Goal: Register for event/course

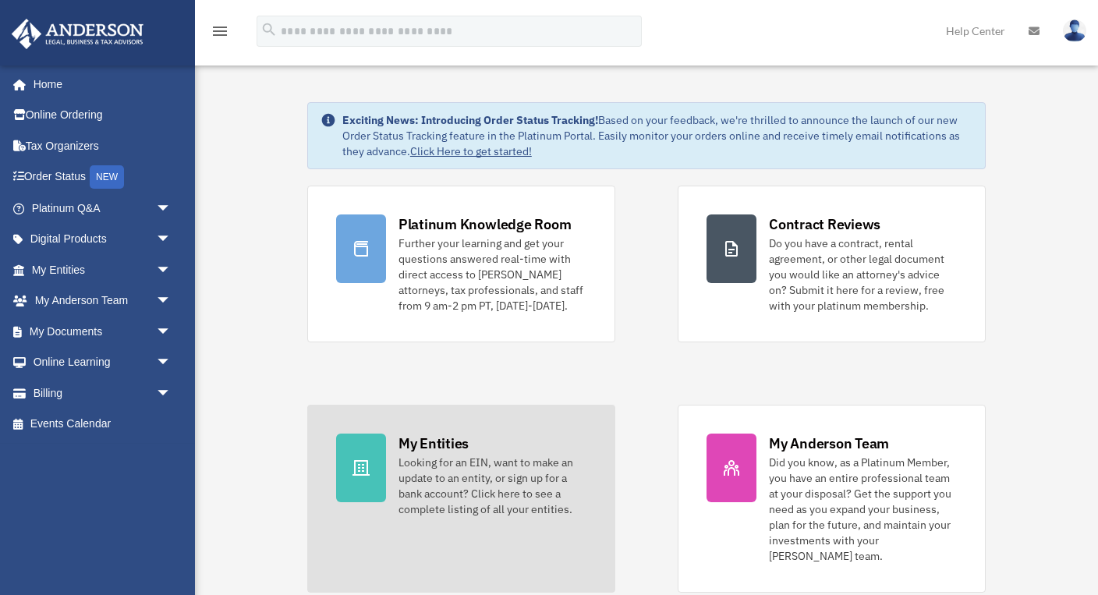
click at [384, 433] on link "My Entities Looking for an EIN, want to make an update to an entity, or sign up…" at bounding box center [461, 499] width 308 height 188
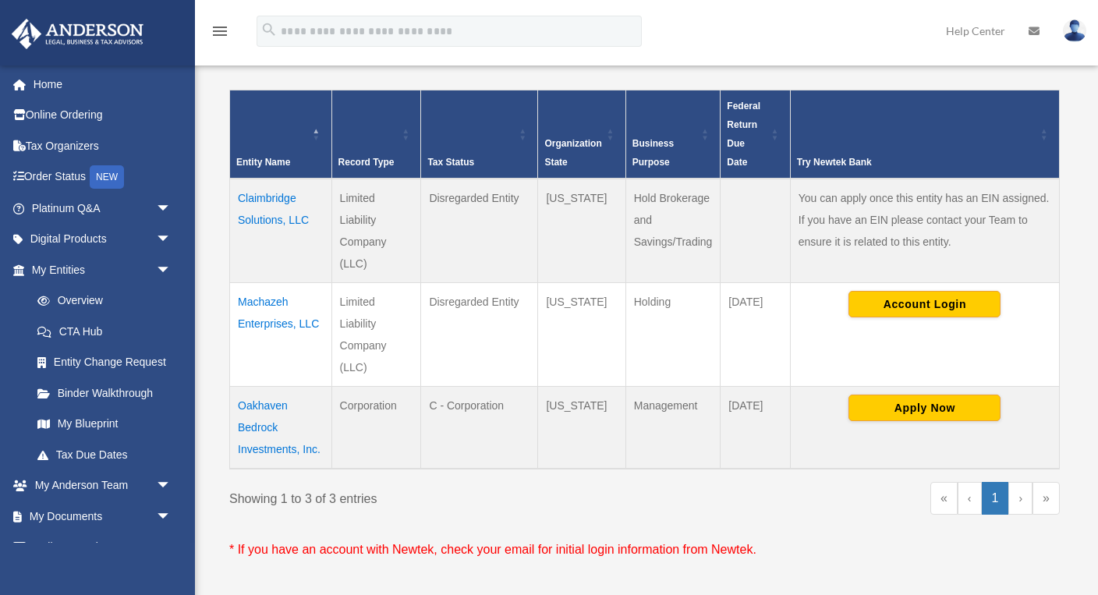
scroll to position [300, 0]
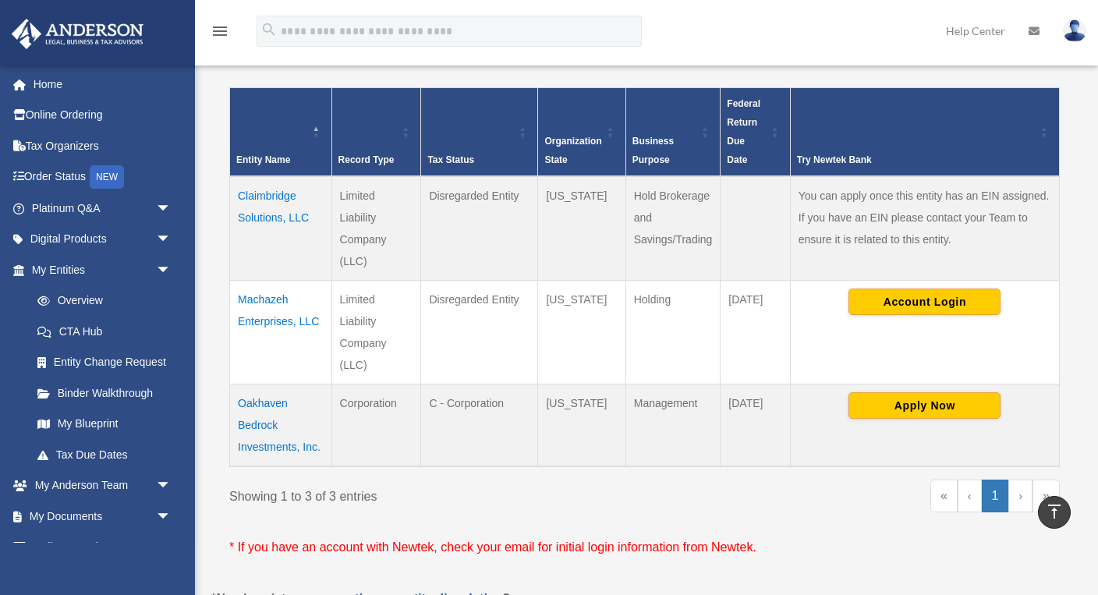
click at [266, 211] on td "Claimbridge Solutions, LLC" at bounding box center [281, 228] width 102 height 104
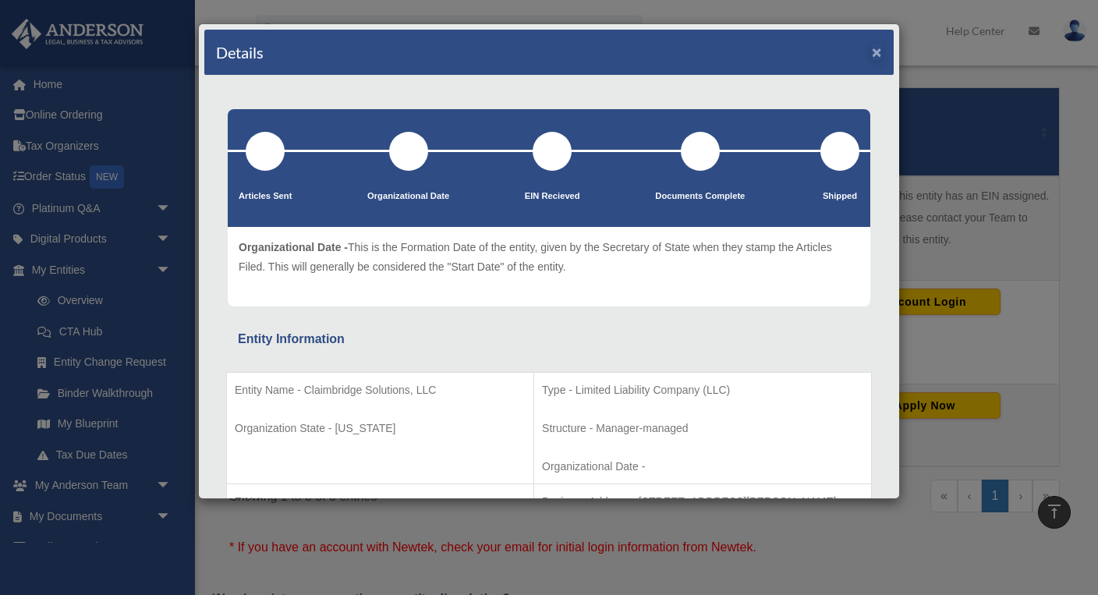
click at [880, 54] on button "×" at bounding box center [877, 52] width 10 height 16
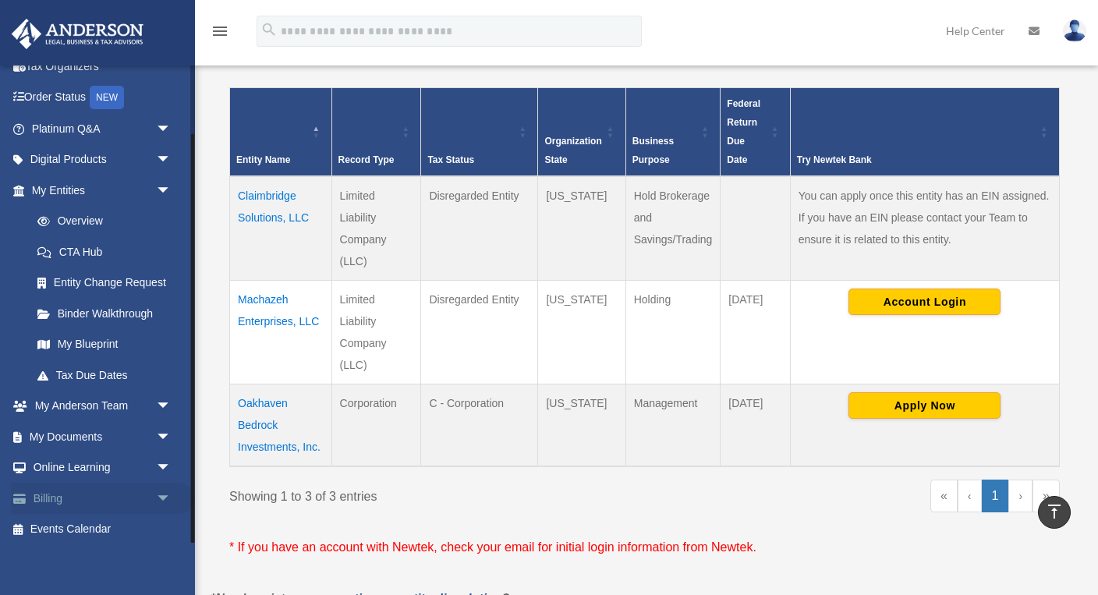
scroll to position [78, 0]
click at [90, 520] on link "Events Calendar" at bounding box center [103, 530] width 184 height 31
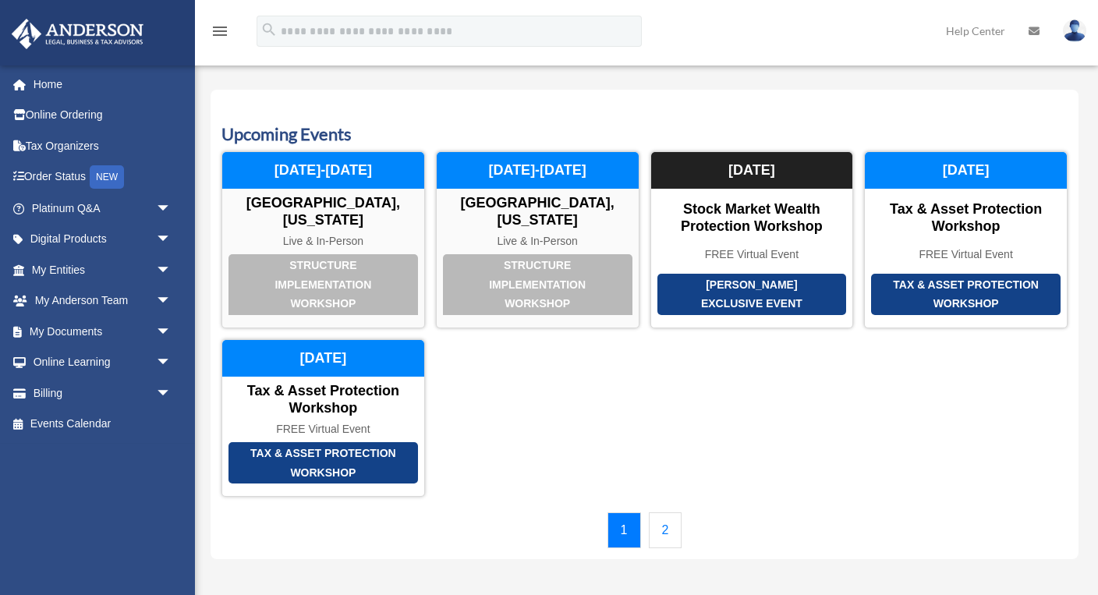
click at [663, 516] on link "2" at bounding box center [666, 530] width 34 height 36
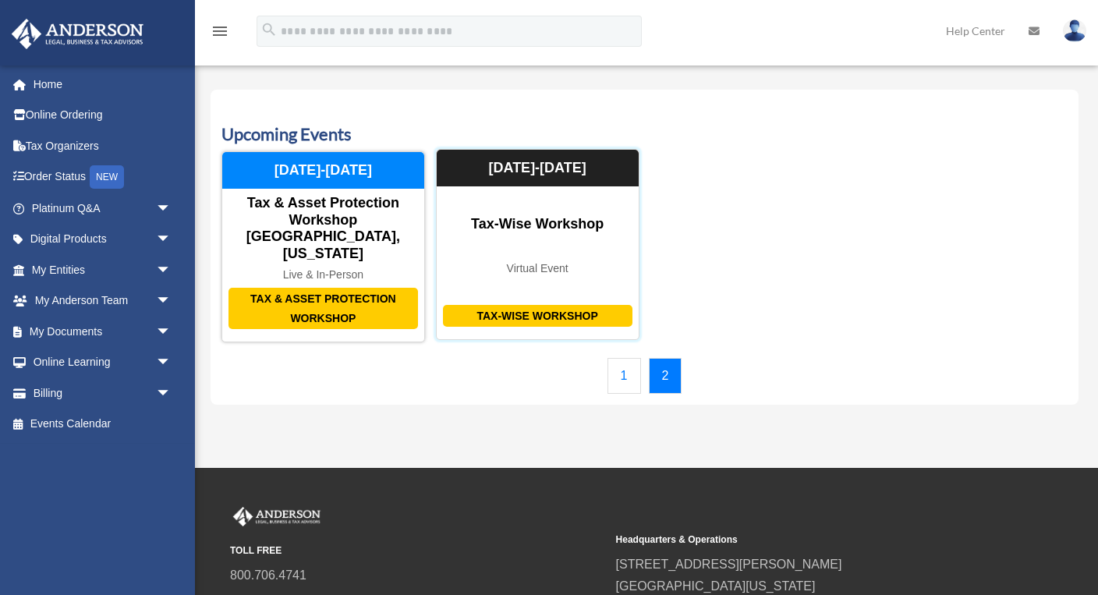
click at [589, 228] on div "Tax-Wise Workshop Tax-Wise Workshop Virtual Event October 16-17, 2025" at bounding box center [538, 245] width 204 height 192
